Goal: Find specific page/section: Find specific page/section

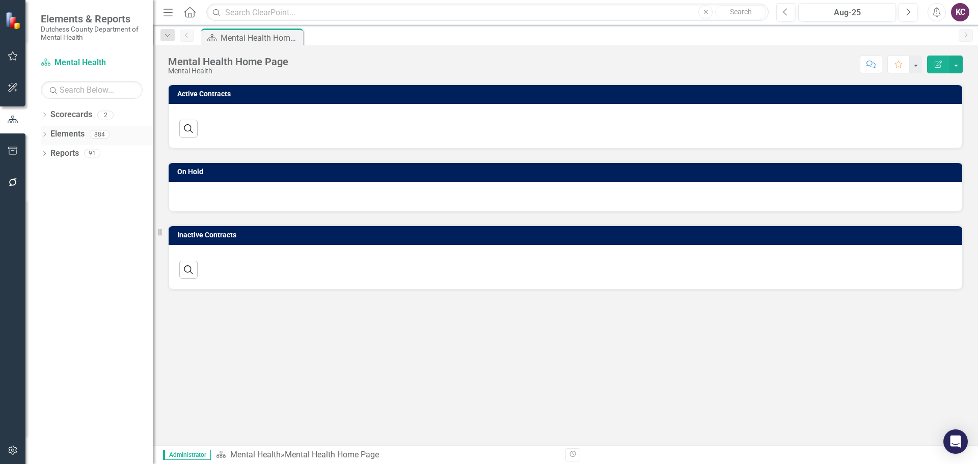
click at [53, 131] on link "Elements" at bounding box center [67, 134] width 34 height 12
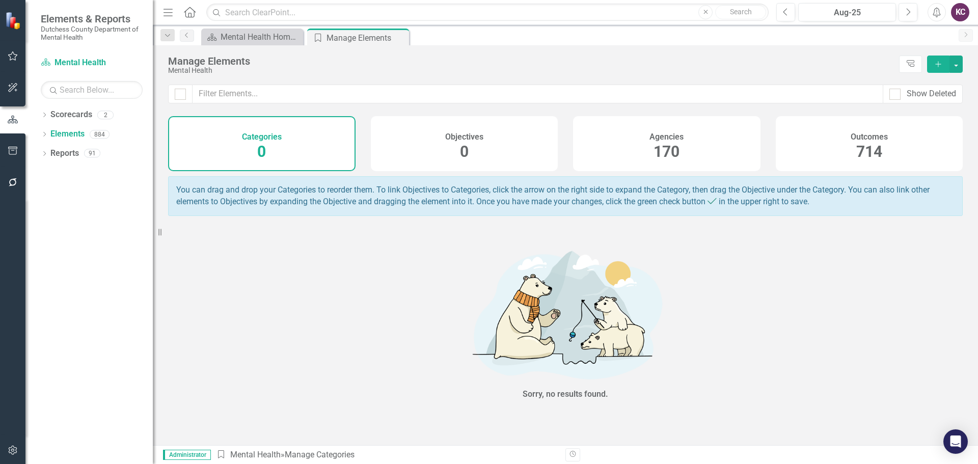
click at [597, 151] on div "Agencies 170" at bounding box center [666, 143] width 187 height 55
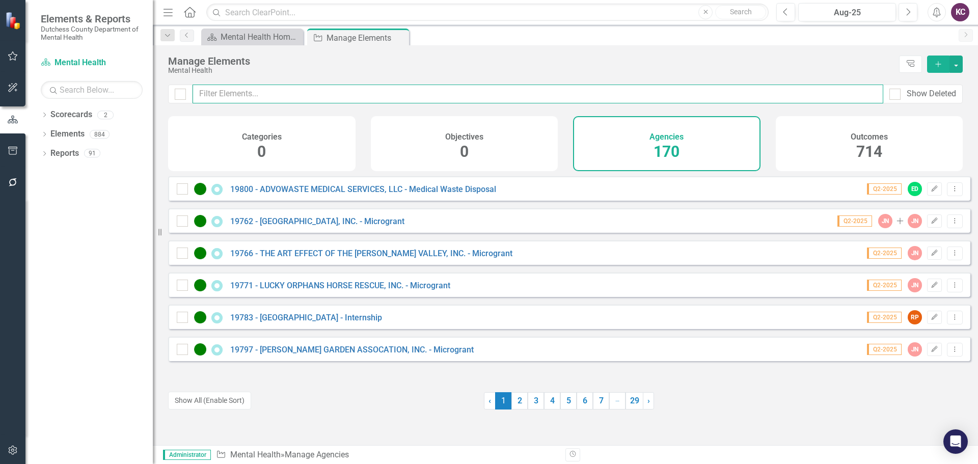
click at [300, 98] on input "text" at bounding box center [537, 94] width 690 height 19
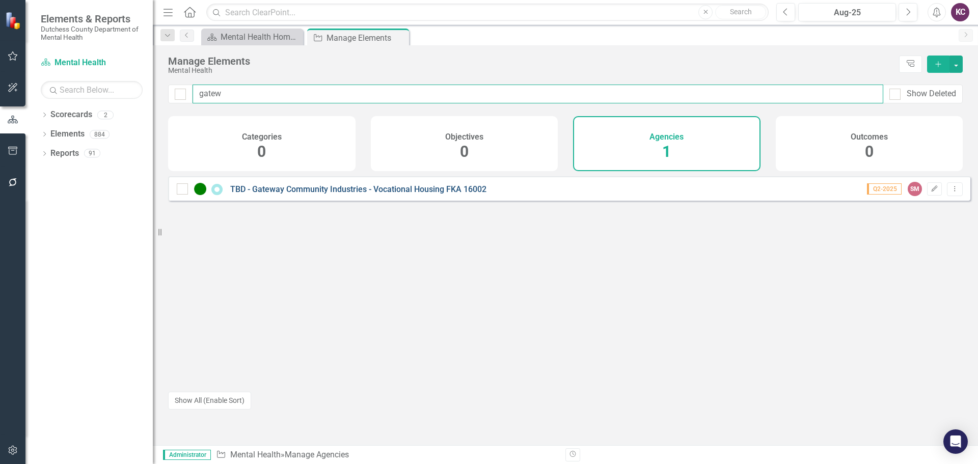
type input "gatew"
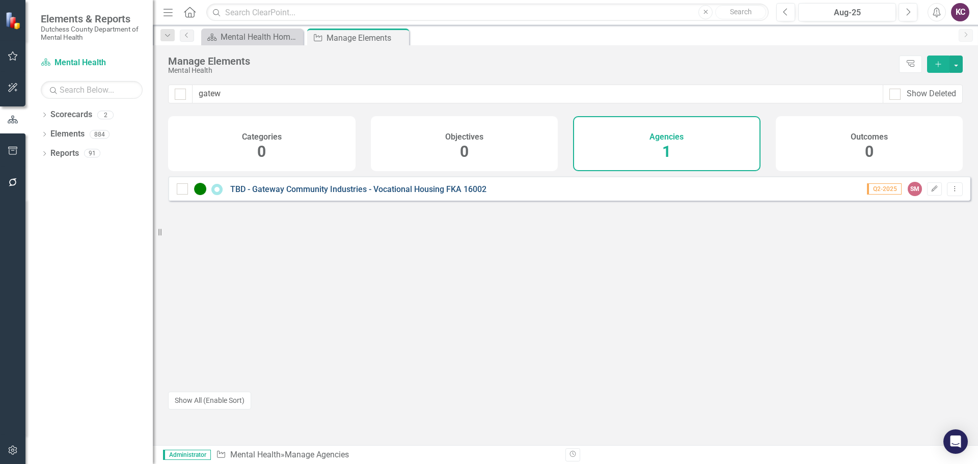
click at [320, 194] on link "TBD - Gateway Community Industries - Vocational Housing FKA 16002" at bounding box center [358, 189] width 256 height 10
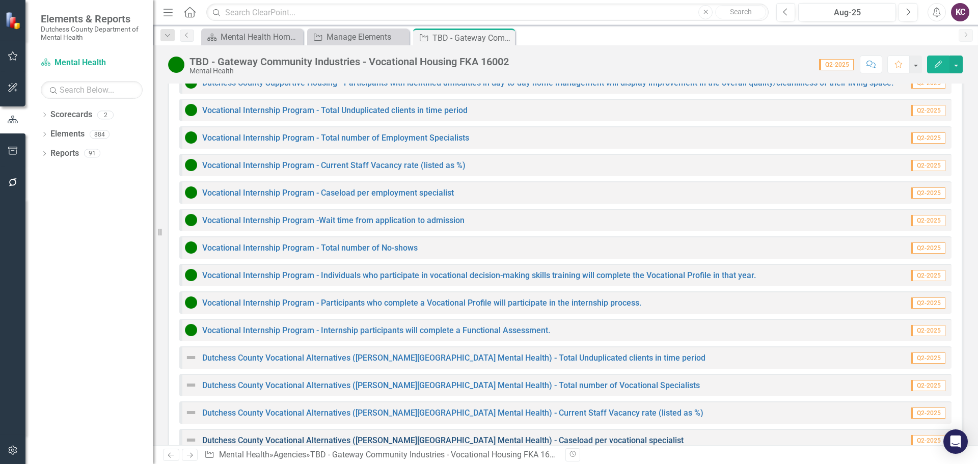
scroll to position [1154, 0]
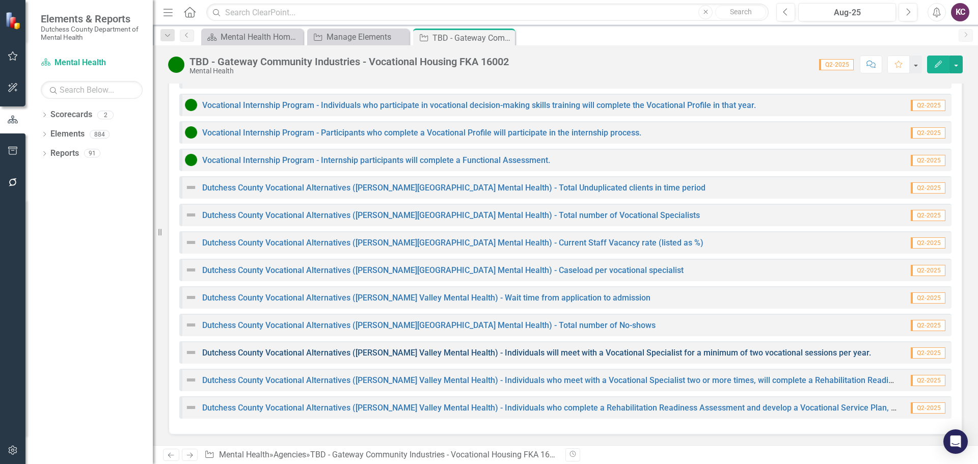
click at [294, 356] on link "Dutchess County Vocational Alternatives ([PERSON_NAME] Valley Mental Health) - …" at bounding box center [536, 353] width 669 height 10
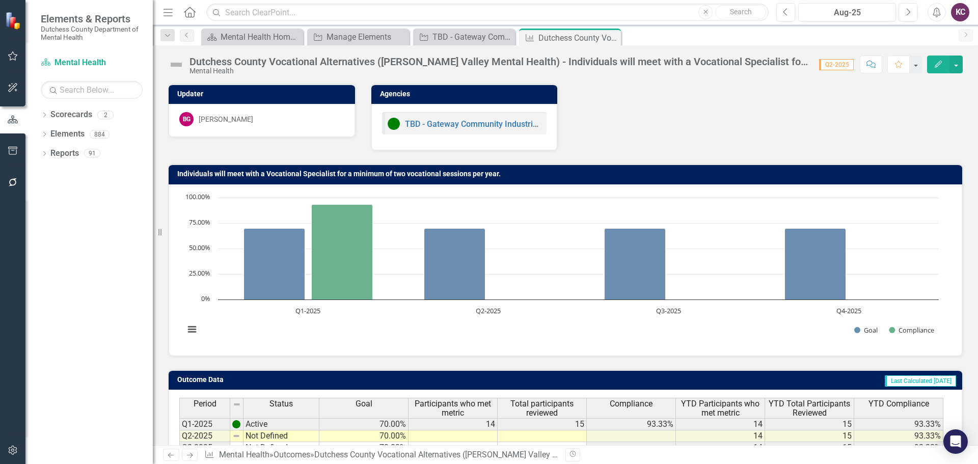
scroll to position [80, 0]
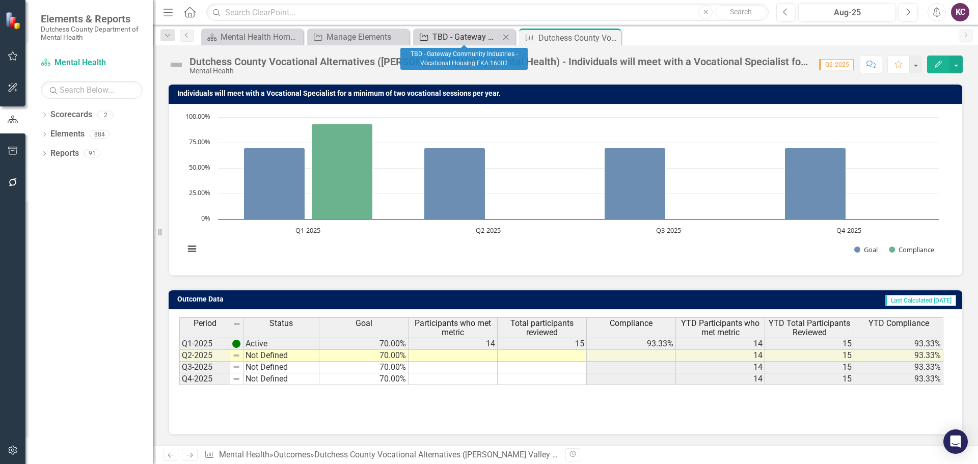
click at [468, 31] on div "TBD - Gateway Community Industries - Vocational Housing FKA 16002" at bounding box center [465, 37] width 67 height 13
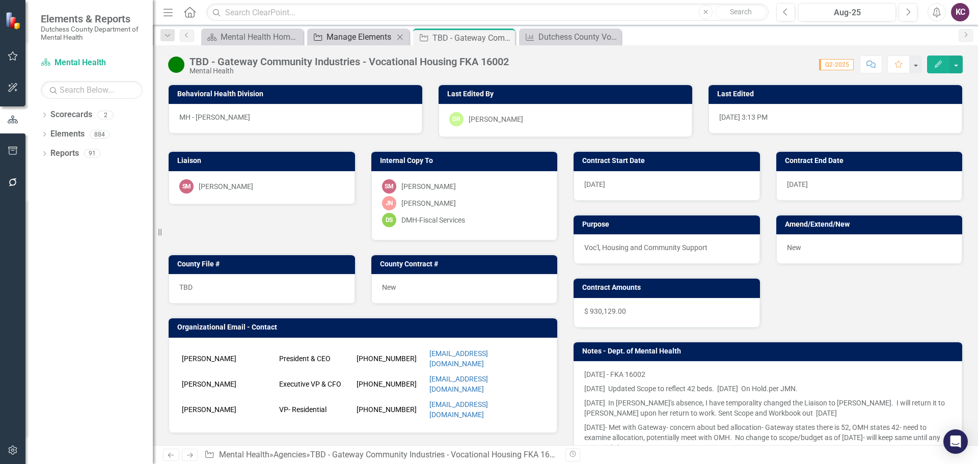
click at [349, 40] on div "Manage Elements" at bounding box center [359, 37] width 67 height 13
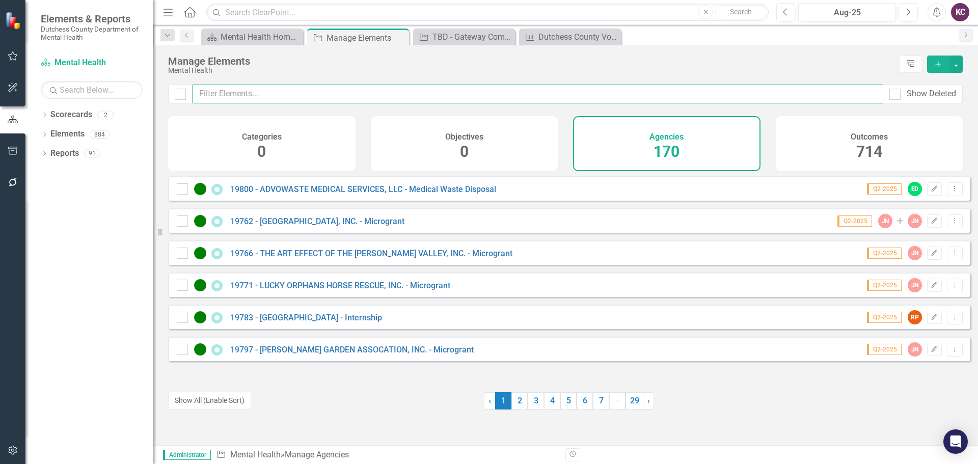
click at [325, 92] on input "text" at bounding box center [537, 94] width 690 height 19
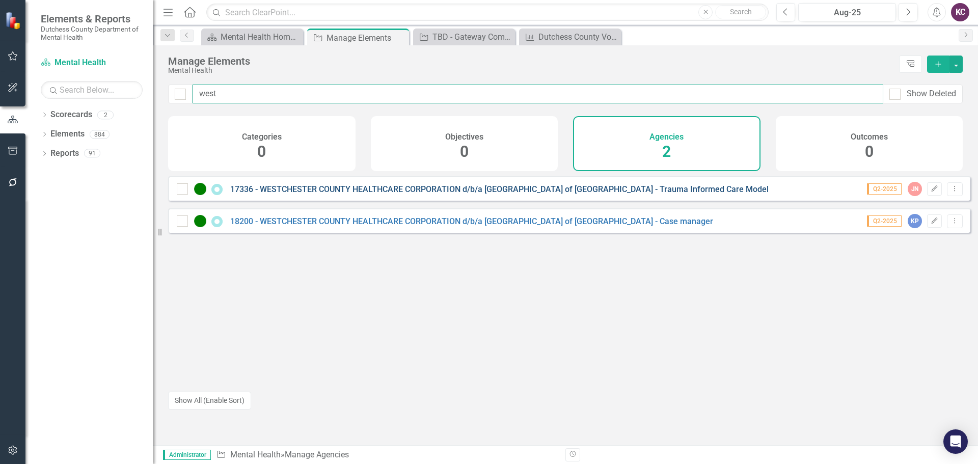
type input "west"
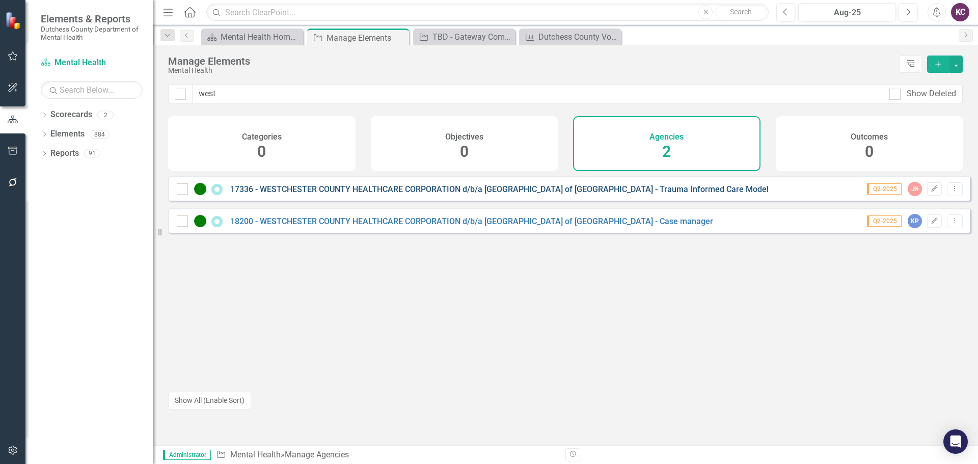
click at [435, 194] on link "17336 - WESTCHESTER COUNTY HEALTHCARE CORPORATION d/b/a [GEOGRAPHIC_DATA] of [G…" at bounding box center [499, 189] width 538 height 10
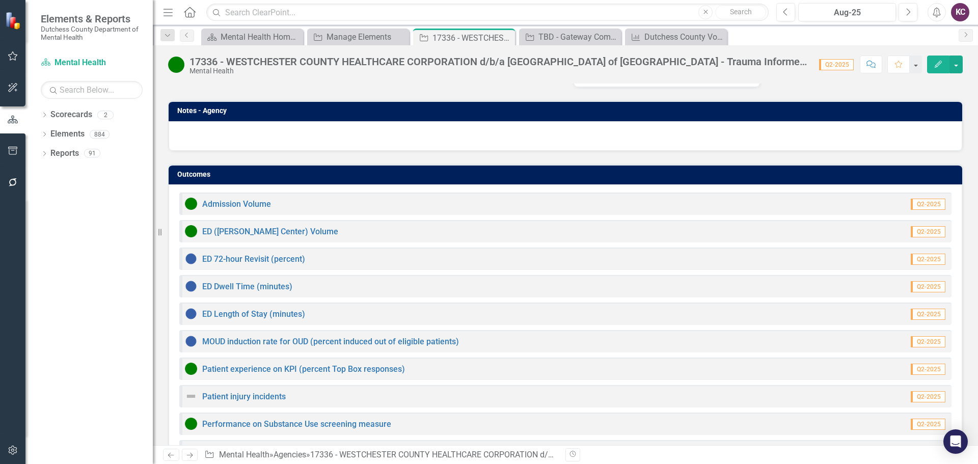
scroll to position [804, 0]
